Goal: Navigation & Orientation: Find specific page/section

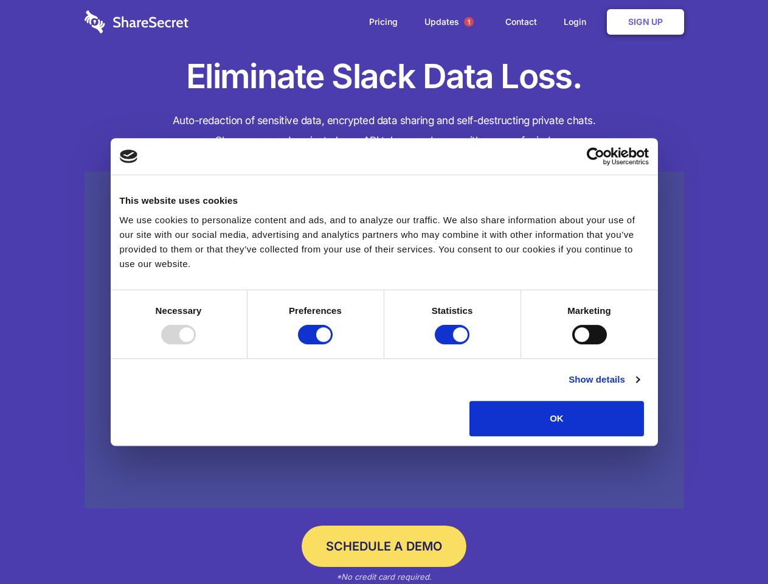
click at [196, 344] on div at bounding box center [178, 334] width 35 height 19
click at [333, 344] on input "Preferences" at bounding box center [315, 334] width 35 height 19
checkbox input "false"
click at [454, 344] on input "Statistics" at bounding box center [452, 334] width 35 height 19
checkbox input "false"
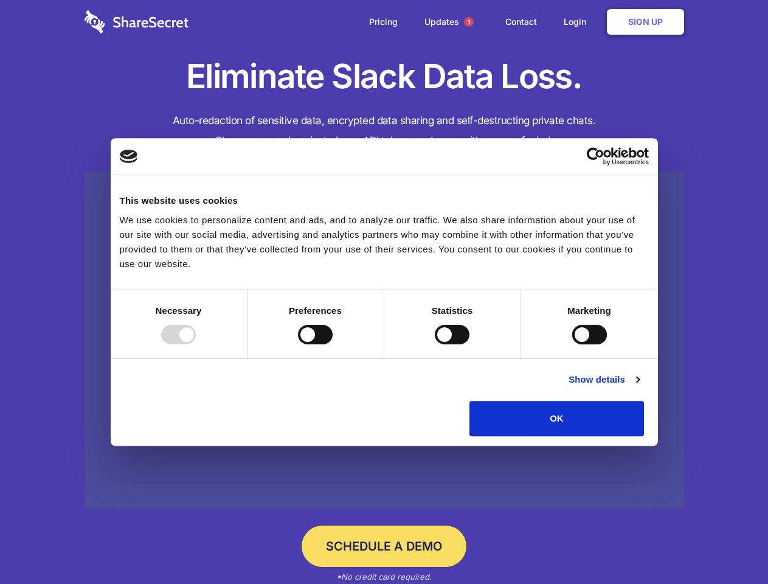
click at [572, 344] on input "Marketing" at bounding box center [589, 334] width 35 height 19
checkbox input "true"
click at [639, 387] on link "Show details" at bounding box center [604, 379] width 71 height 15
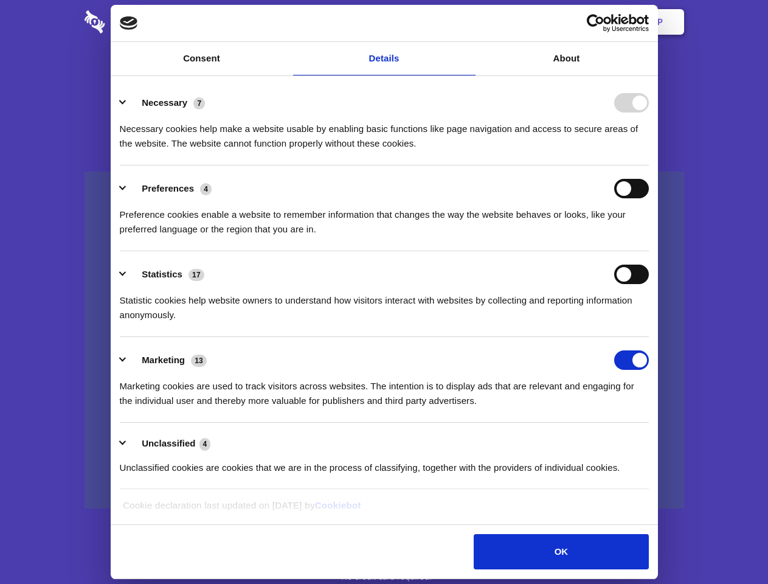
click at [468, 22] on span "1" at bounding box center [469, 22] width 10 height 10
